Goal: Task Accomplishment & Management: Manage account settings

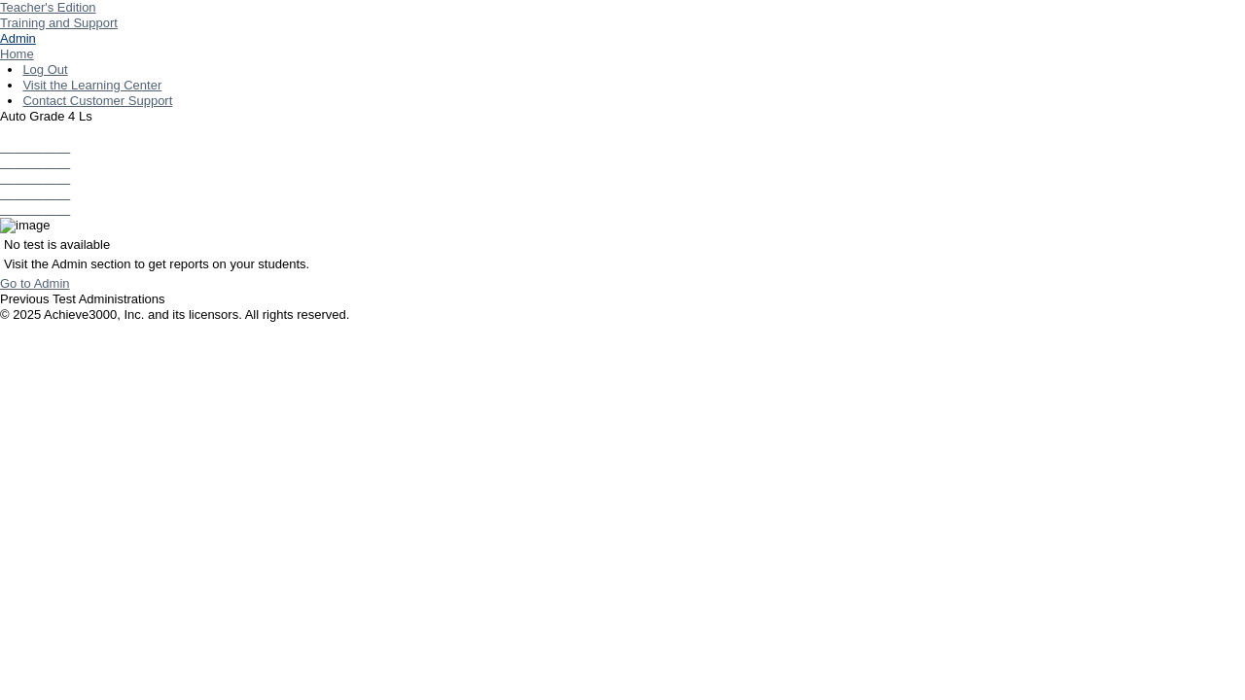
click at [36, 46] on link "Admin" at bounding box center [18, 38] width 36 height 15
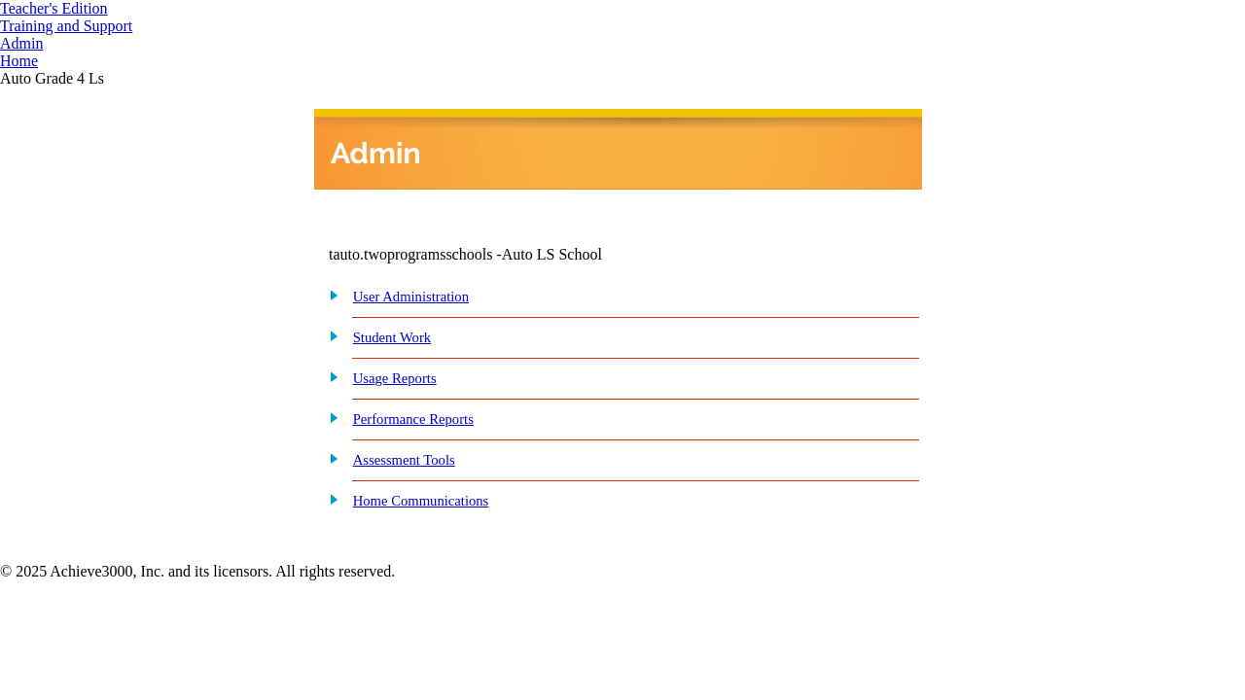
click at [0, 0] on link "Edit class information" at bounding box center [0, 0] width 0 height 0
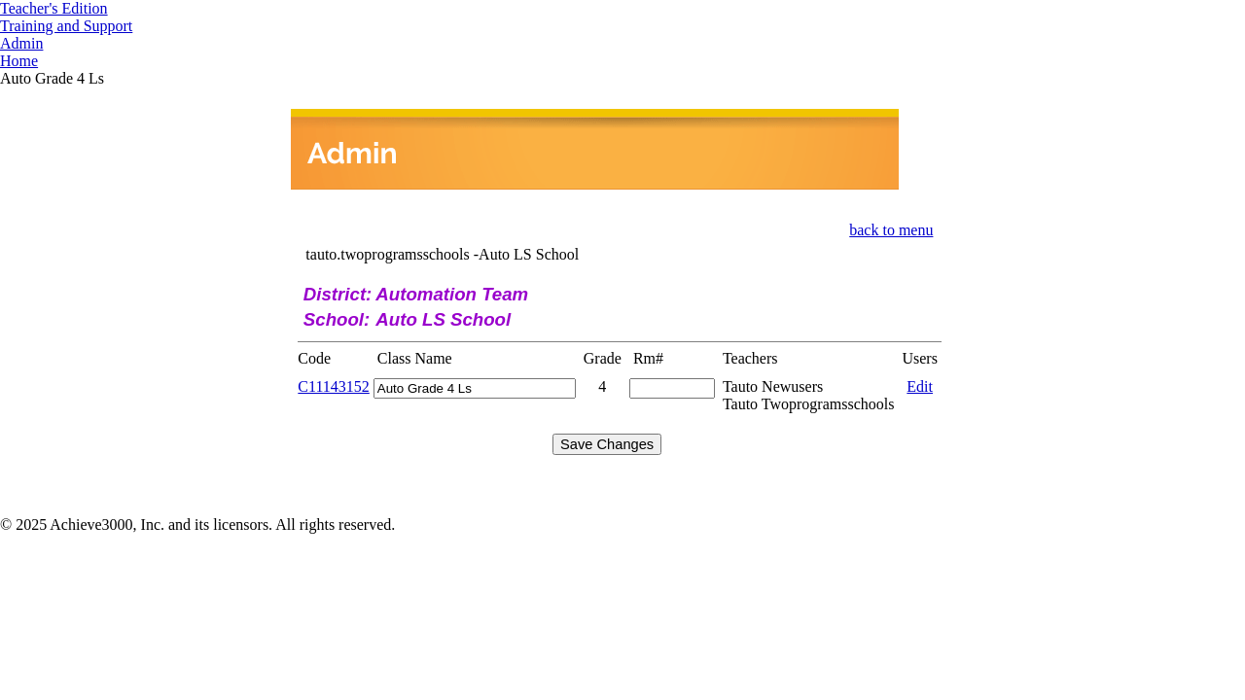
click at [345, 378] on link "C11143152" at bounding box center [333, 386] width 71 height 17
